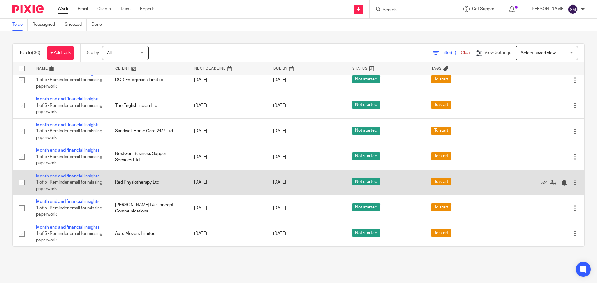
scroll to position [697, 0]
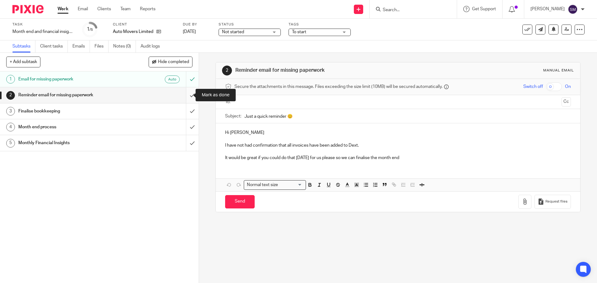
click at [188, 96] on input "submit" at bounding box center [99, 95] width 199 height 16
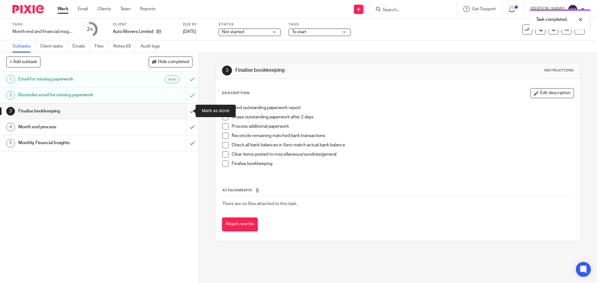
click at [186, 110] on input "submit" at bounding box center [99, 112] width 199 height 16
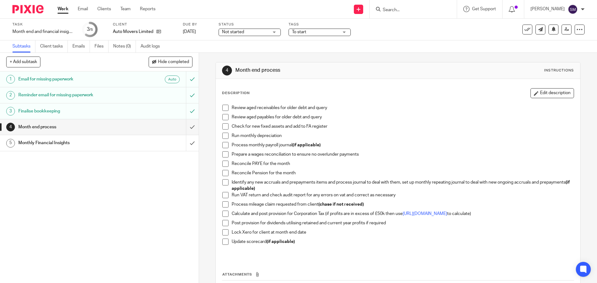
click at [223, 110] on span at bounding box center [225, 108] width 6 height 6
click at [223, 116] on span at bounding box center [225, 117] width 6 height 6
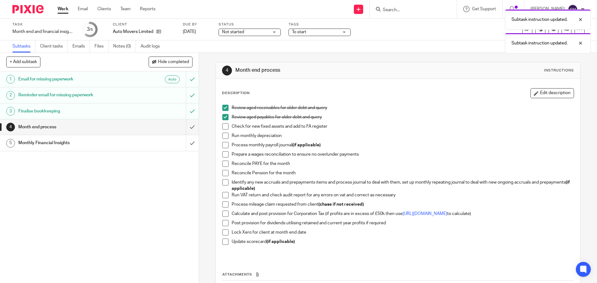
click at [224, 128] on span at bounding box center [225, 126] width 6 height 6
click at [226, 138] on span at bounding box center [225, 136] width 6 height 6
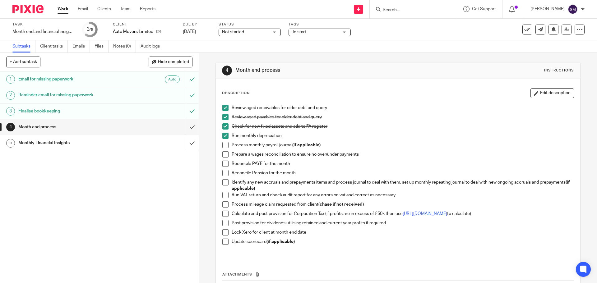
click at [222, 144] on span at bounding box center [225, 145] width 6 height 6
click at [222, 152] on span at bounding box center [225, 154] width 6 height 6
click at [222, 164] on span at bounding box center [225, 164] width 6 height 6
click at [223, 175] on span at bounding box center [225, 173] width 6 height 6
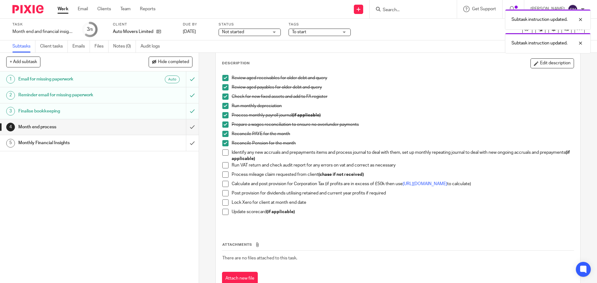
scroll to position [31, 0]
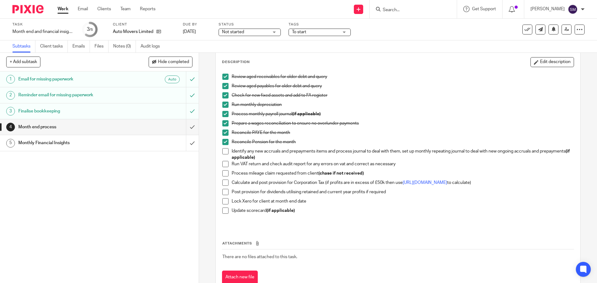
click at [228, 151] on li "Identify any new accruals and prepayments items and process journal to deal wit…" at bounding box center [397, 154] width 351 height 13
click at [224, 151] on span at bounding box center [225, 151] width 6 height 6
click at [227, 164] on li "Run VAT return and check audit report for any errors on vat and correct as nece…" at bounding box center [397, 165] width 351 height 9
click at [226, 163] on span at bounding box center [225, 164] width 6 height 6
click at [224, 175] on span at bounding box center [225, 173] width 6 height 6
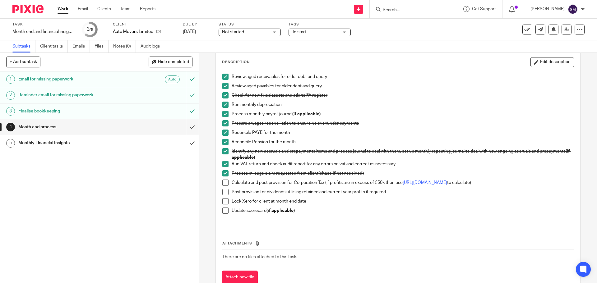
click at [223, 189] on li "Calculate and post provision for Corporation Tax (if profits are in excess of £…" at bounding box center [397, 184] width 351 height 9
click at [225, 183] on span at bounding box center [225, 183] width 6 height 6
click at [222, 195] on span at bounding box center [225, 192] width 6 height 6
click at [224, 204] on span at bounding box center [225, 201] width 6 height 6
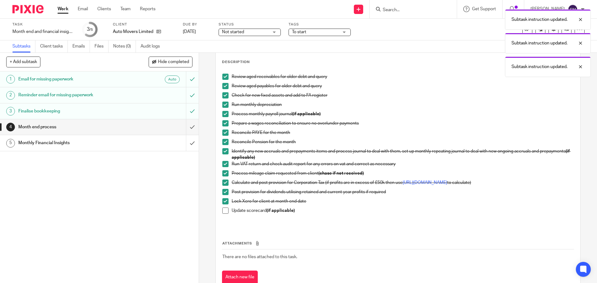
drag, startPoint x: 222, startPoint y: 213, endPoint x: 256, endPoint y: 224, distance: 35.8
click at [222, 213] on span at bounding box center [225, 211] width 6 height 6
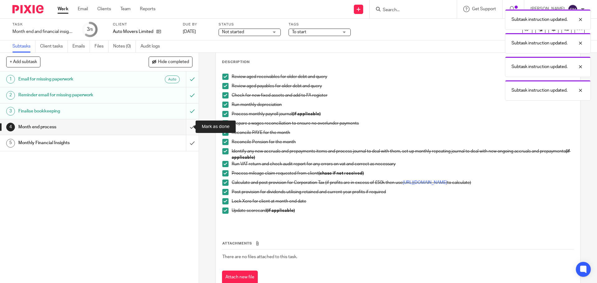
click at [187, 127] on input "submit" at bounding box center [99, 127] width 199 height 16
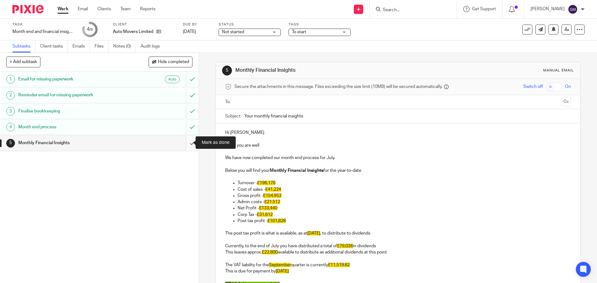
click at [187, 144] on input "submit" at bounding box center [99, 143] width 199 height 16
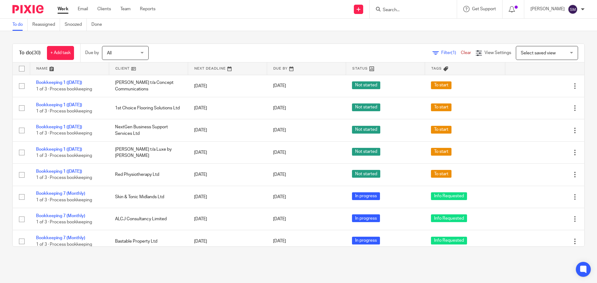
scroll to position [697, 0]
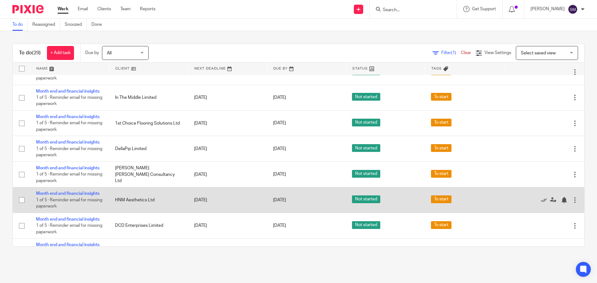
scroll to position [416, 0]
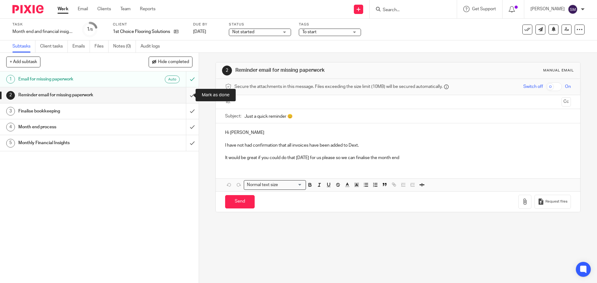
click at [188, 92] on input "submit" at bounding box center [99, 95] width 199 height 16
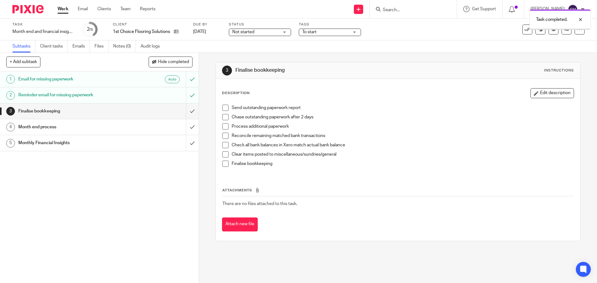
click at [59, 109] on h1 "Finalise bookkeeping" at bounding box center [72, 111] width 108 height 9
click at [187, 112] on input "submit" at bounding box center [99, 112] width 199 height 16
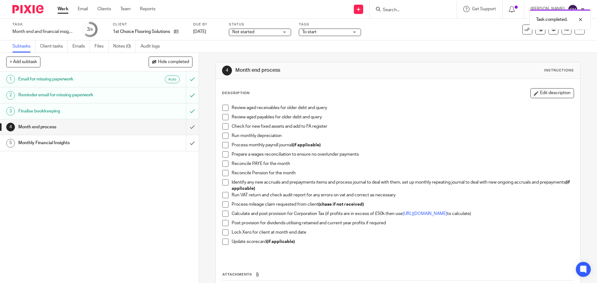
click at [50, 130] on h1 "Month end process" at bounding box center [72, 127] width 108 height 9
